Goal: Transaction & Acquisition: Download file/media

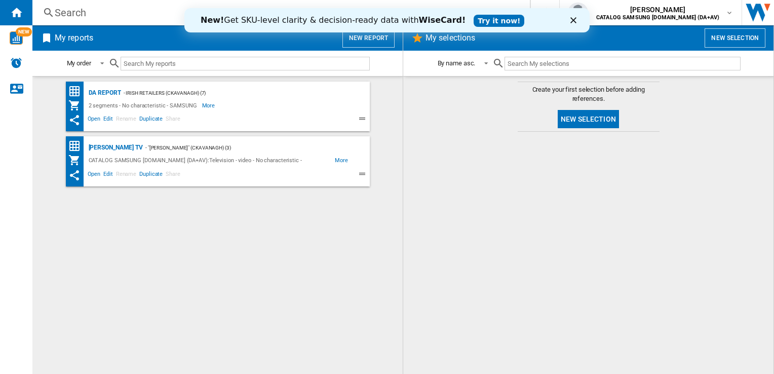
click at [577, 18] on div "Close" at bounding box center [575, 20] width 10 height 6
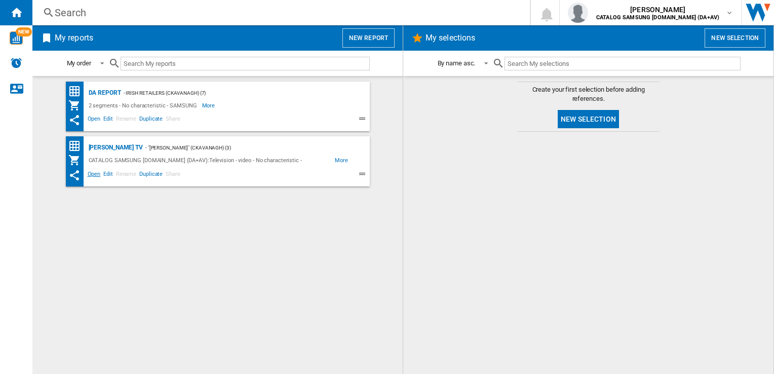
click at [93, 171] on span "Open" at bounding box center [94, 175] width 16 height 12
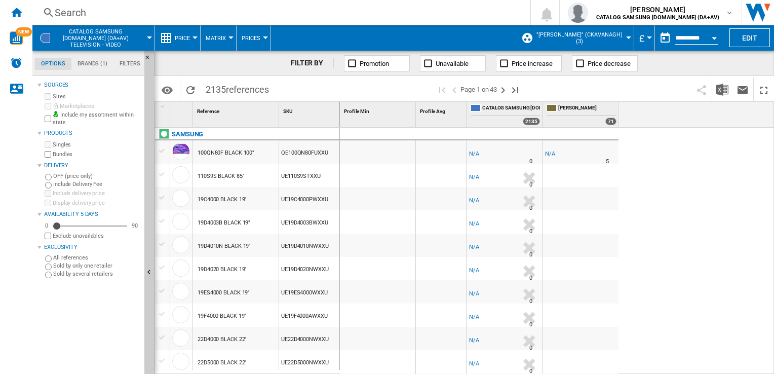
click at [63, 153] on label "Bundles" at bounding box center [97, 154] width 88 height 8
click at [648, 38] on div "Currency" at bounding box center [649, 37] width 5 height 3
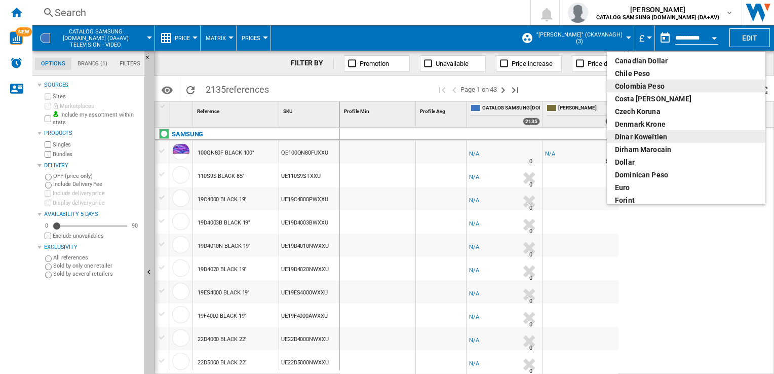
scroll to position [101, 0]
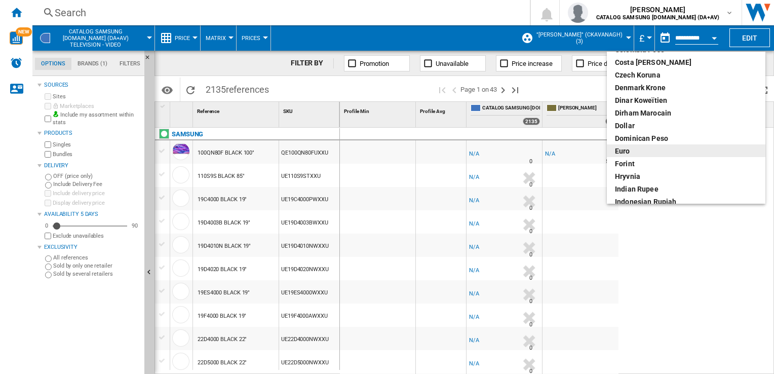
click at [634, 151] on div "euro" at bounding box center [686, 151] width 142 height 10
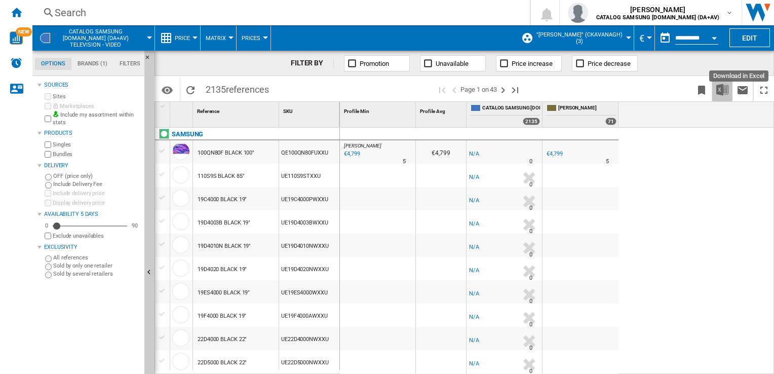
click at [723, 90] on img "Download in Excel" at bounding box center [722, 90] width 12 height 12
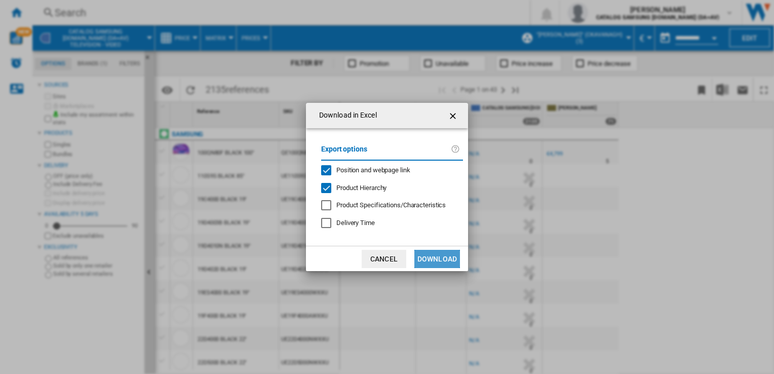
click at [435, 255] on button "Download" at bounding box center [437, 259] width 46 height 18
